Goal: Task Accomplishment & Management: Manage account settings

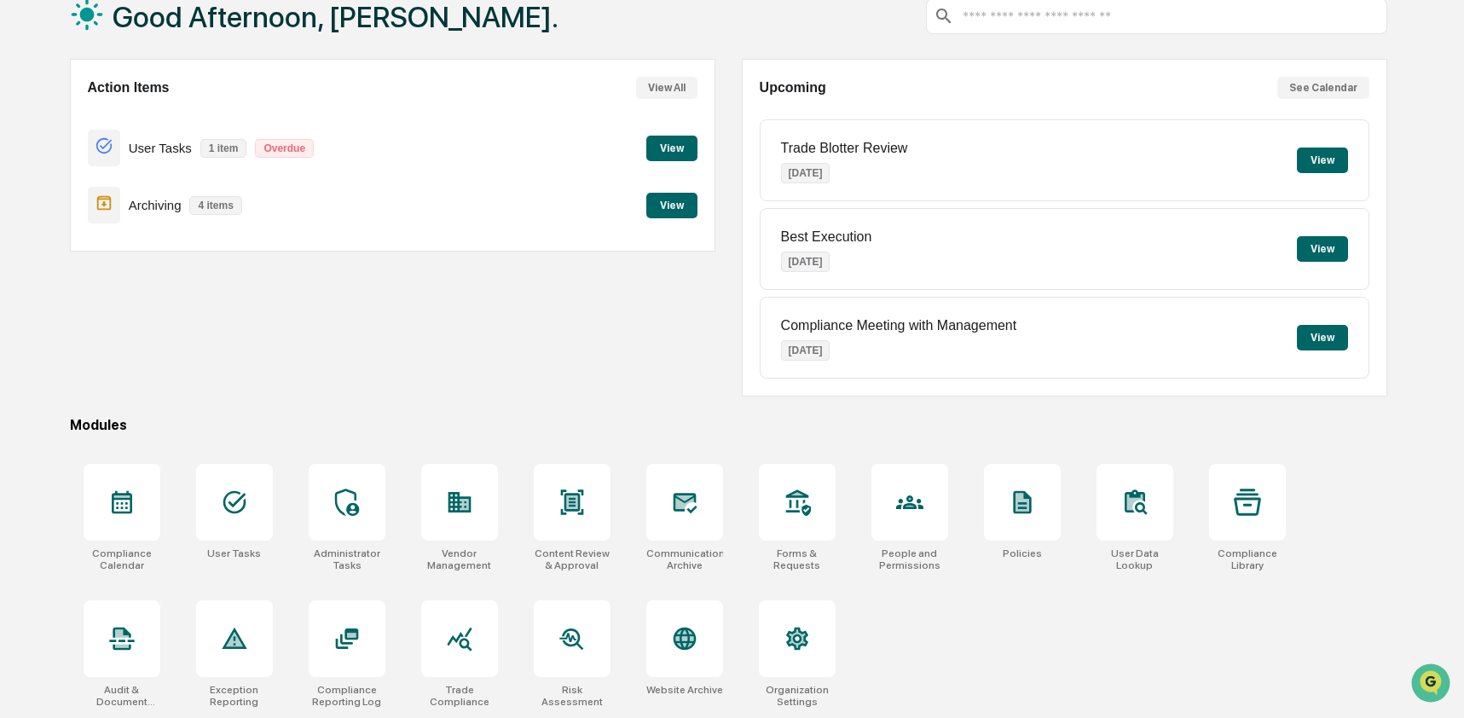
scroll to position [111, 0]
click at [690, 627] on icon at bounding box center [684, 638] width 27 height 27
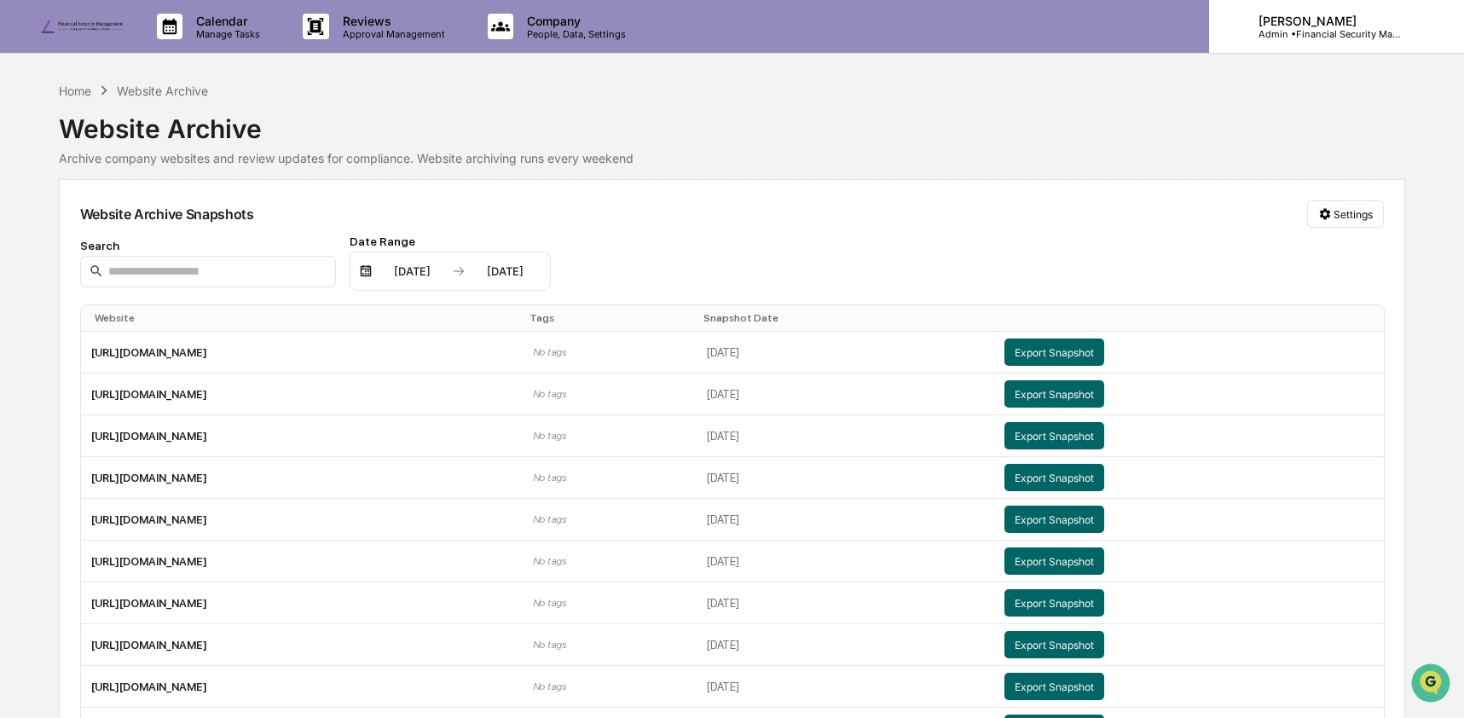
click at [1324, 38] on p "Admin • Financial Security Management" at bounding box center [1324, 34] width 159 height 12
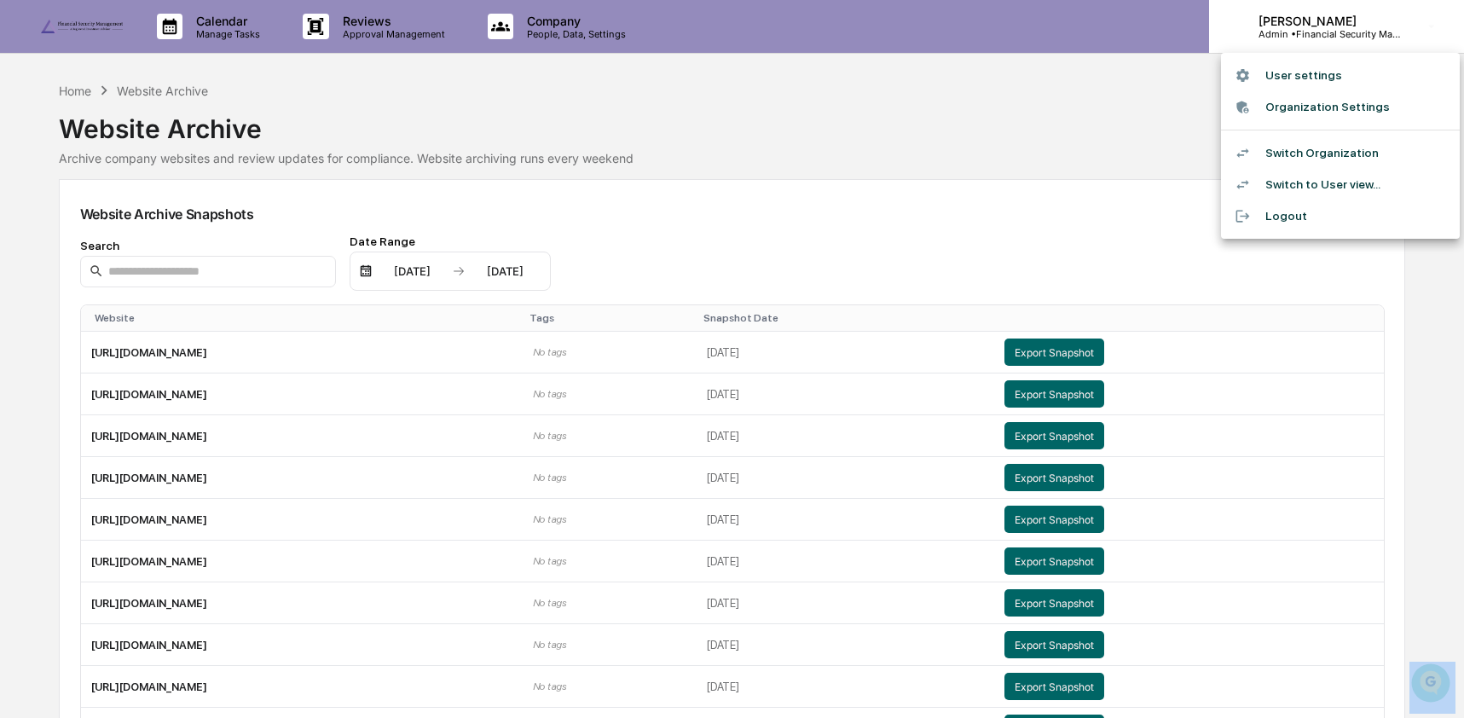
click at [1324, 38] on div at bounding box center [732, 359] width 1464 height 718
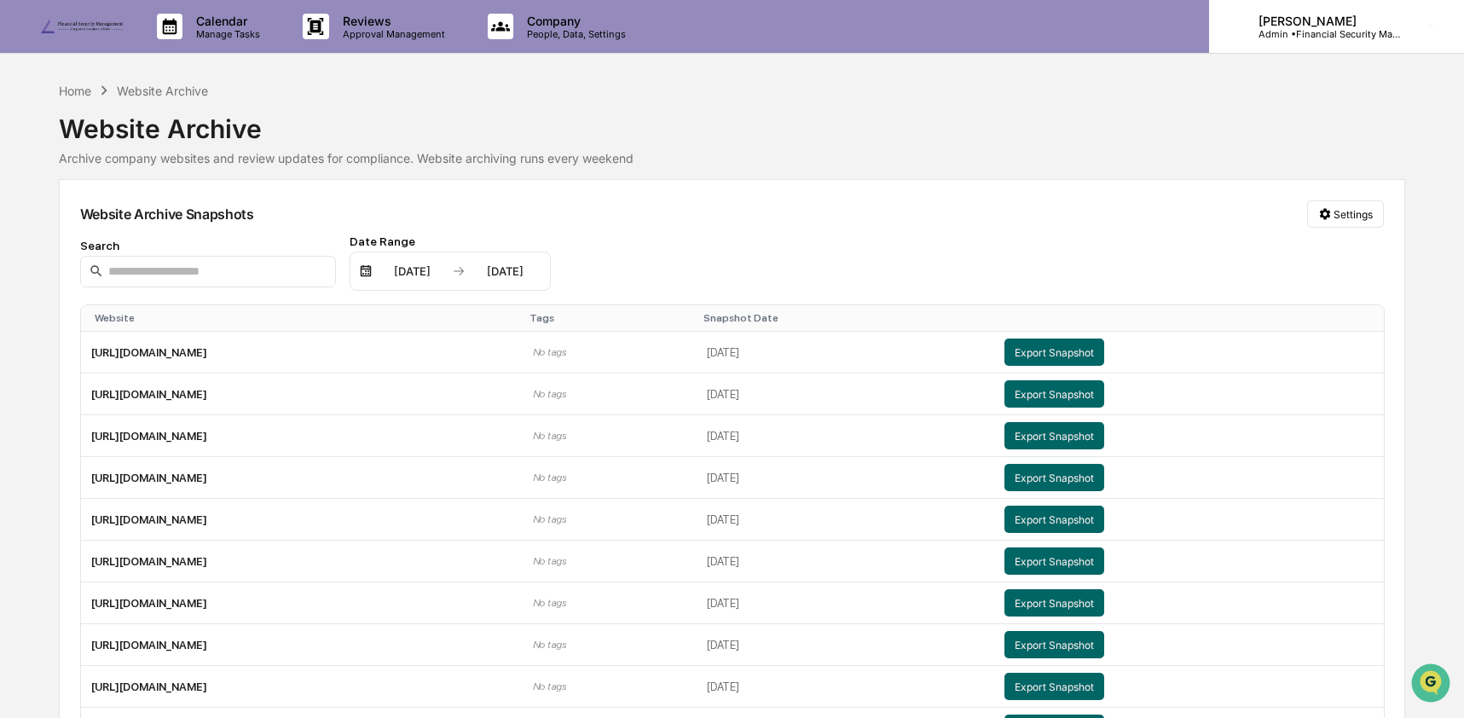
click at [1320, 20] on p "[PERSON_NAME]" at bounding box center [1324, 21] width 159 height 14
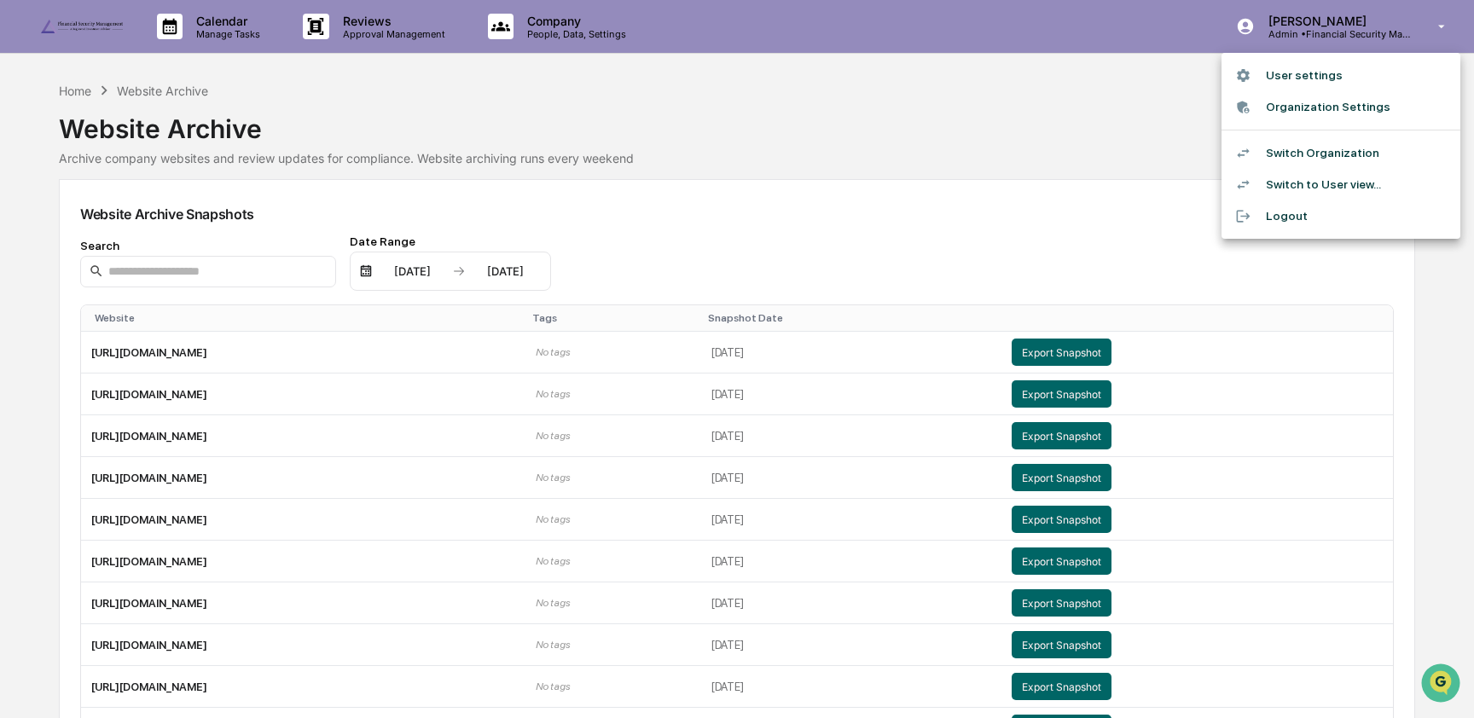
click at [1314, 148] on li "Switch Organization" at bounding box center [1340, 153] width 239 height 32
